Goal: Find specific page/section: Find specific page/section

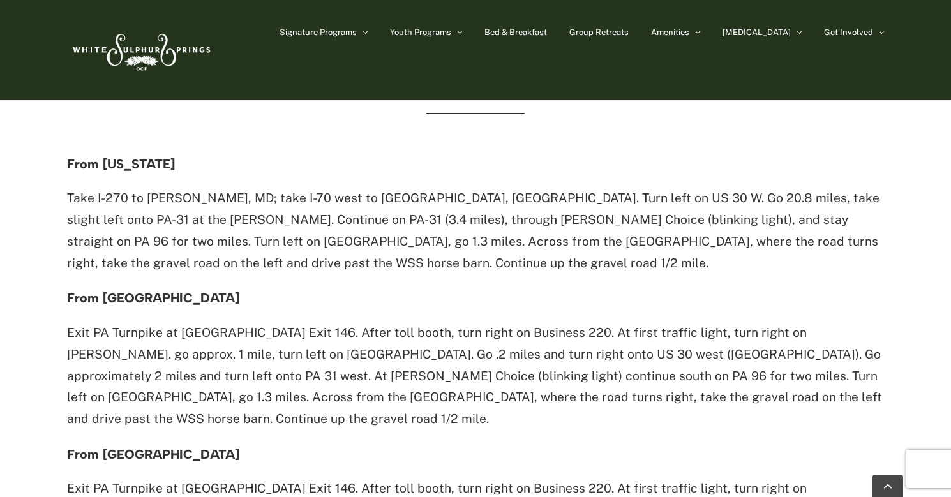
scroll to position [477, 0]
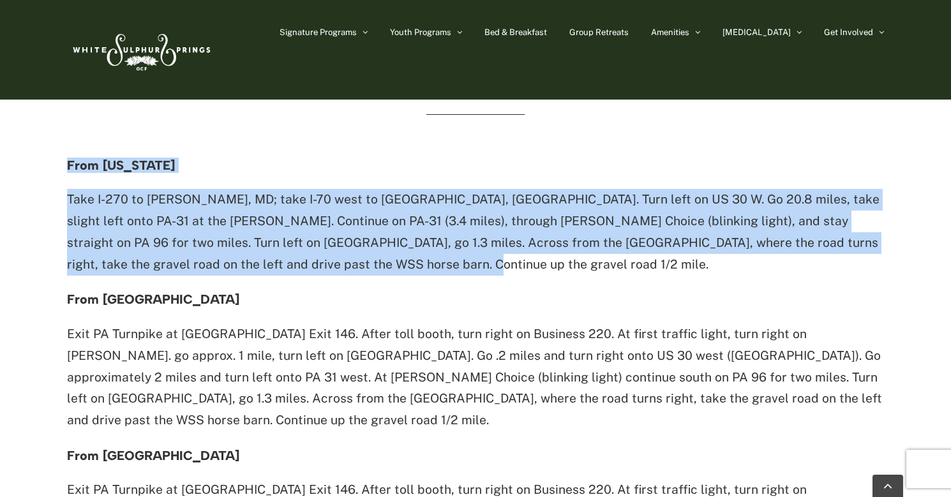
drag, startPoint x: 68, startPoint y: 162, endPoint x: 394, endPoint y: 269, distance: 343.4
click at [394, 269] on div "From [US_STATE] Take I-270 to [GEOGRAPHIC_DATA], MD; take I-70 west to [GEOGRAP…" at bounding box center [475, 464] width 817 height 612
copy div "From [US_STATE] Take I-270 to [GEOGRAPHIC_DATA], MD; take I-70 west to [GEOGRAP…"
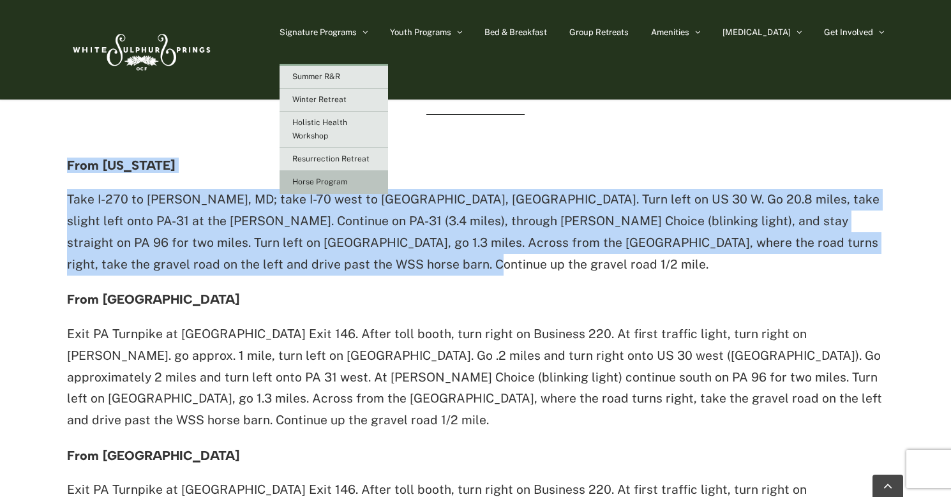
click at [347, 180] on span "Horse Program" at bounding box center [319, 181] width 55 height 9
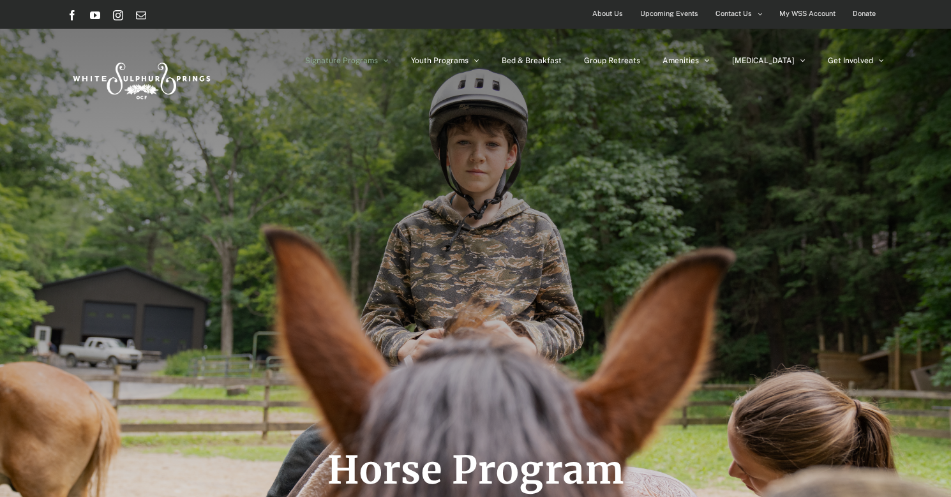
click at [350, 180] on div "Horse Program" at bounding box center [475, 300] width 817 height 601
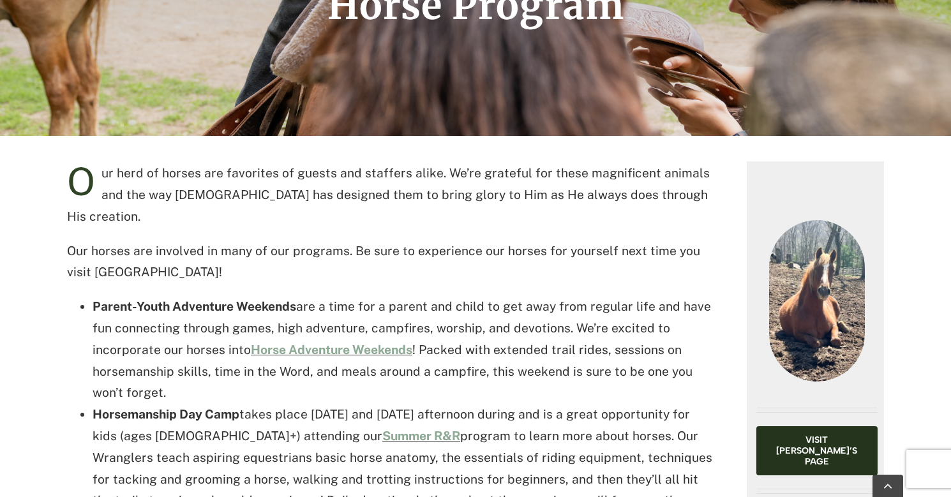
scroll to position [538, 0]
